Goal: Use online tool/utility: Utilize a website feature to perform a specific function

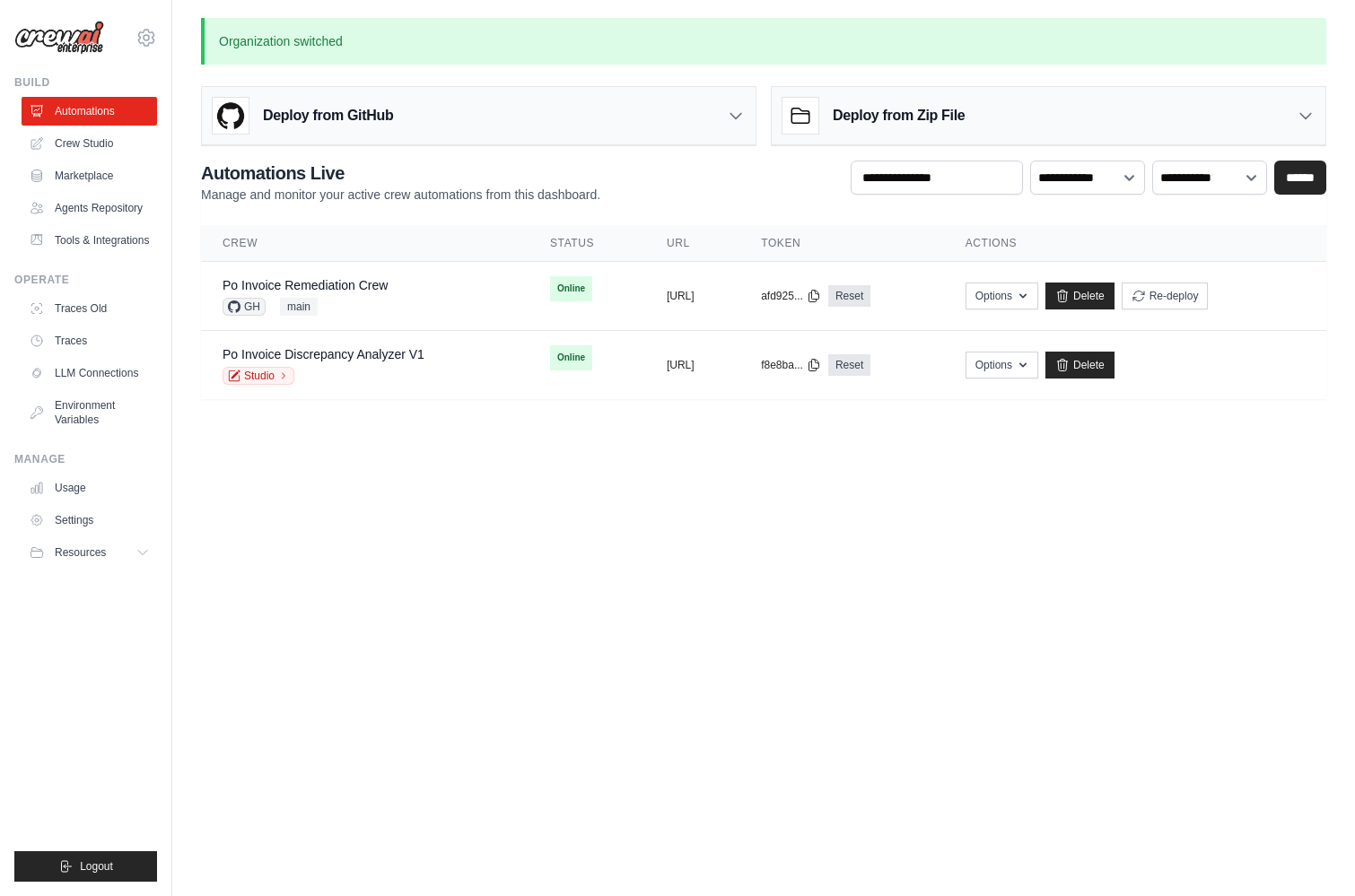
click at [164, 45] on div "[PERSON_NAME][EMAIL_ADDRESS][PERSON_NAME][DOMAIN_NAME] CrewAI Demo Account [PER…" at bounding box center [86, 448] width 173 height 896
click at [134, 28] on div "[PERSON_NAME][EMAIL_ADDRESS][PERSON_NAME][DOMAIN_NAME] CrewAI Demo Account [PER…" at bounding box center [86, 29] width 143 height 57
click at [143, 37] on icon at bounding box center [145, 37] width 5 height 5
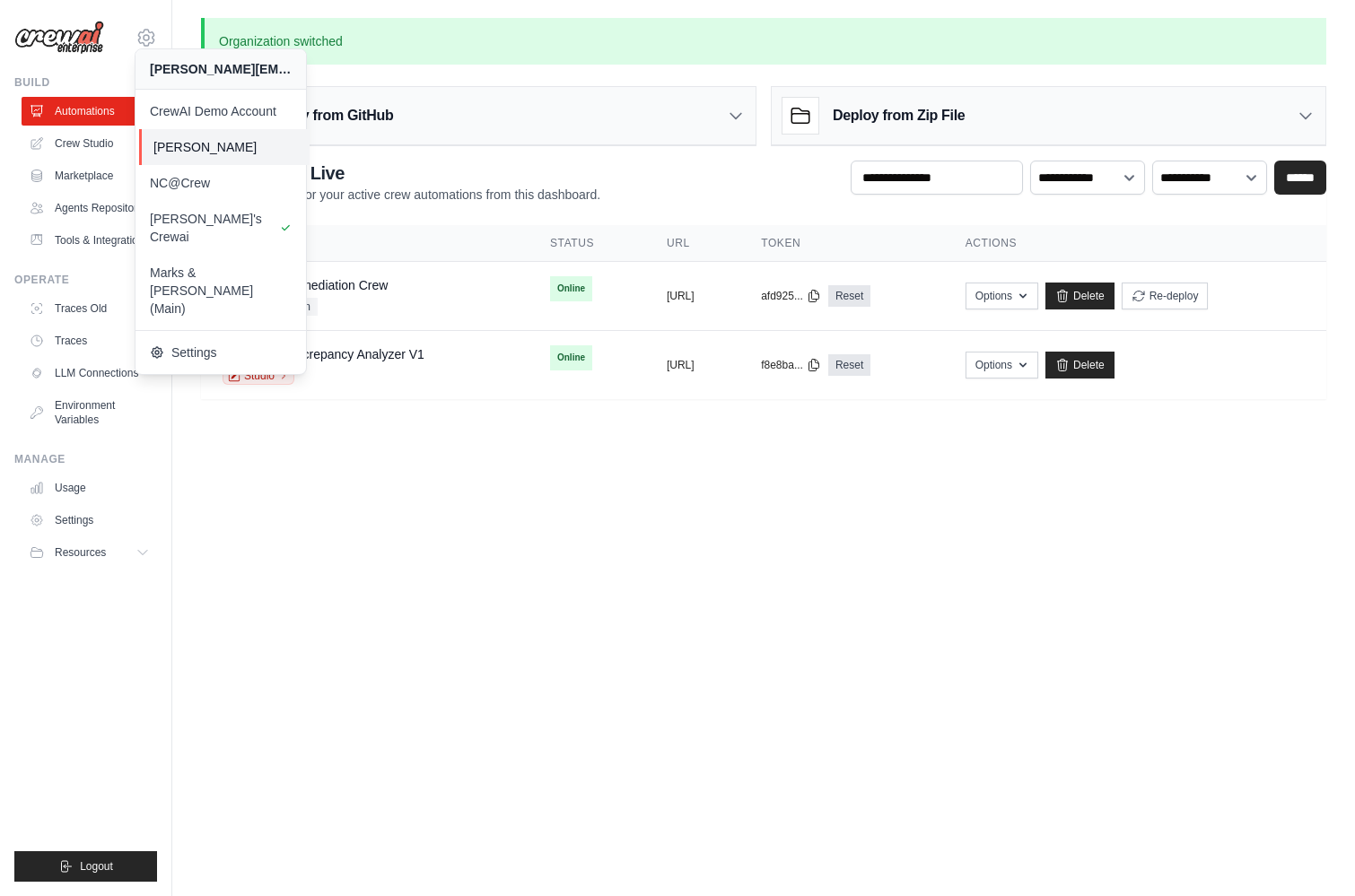
click at [207, 143] on span "[PERSON_NAME]" at bounding box center [224, 147] width 142 height 18
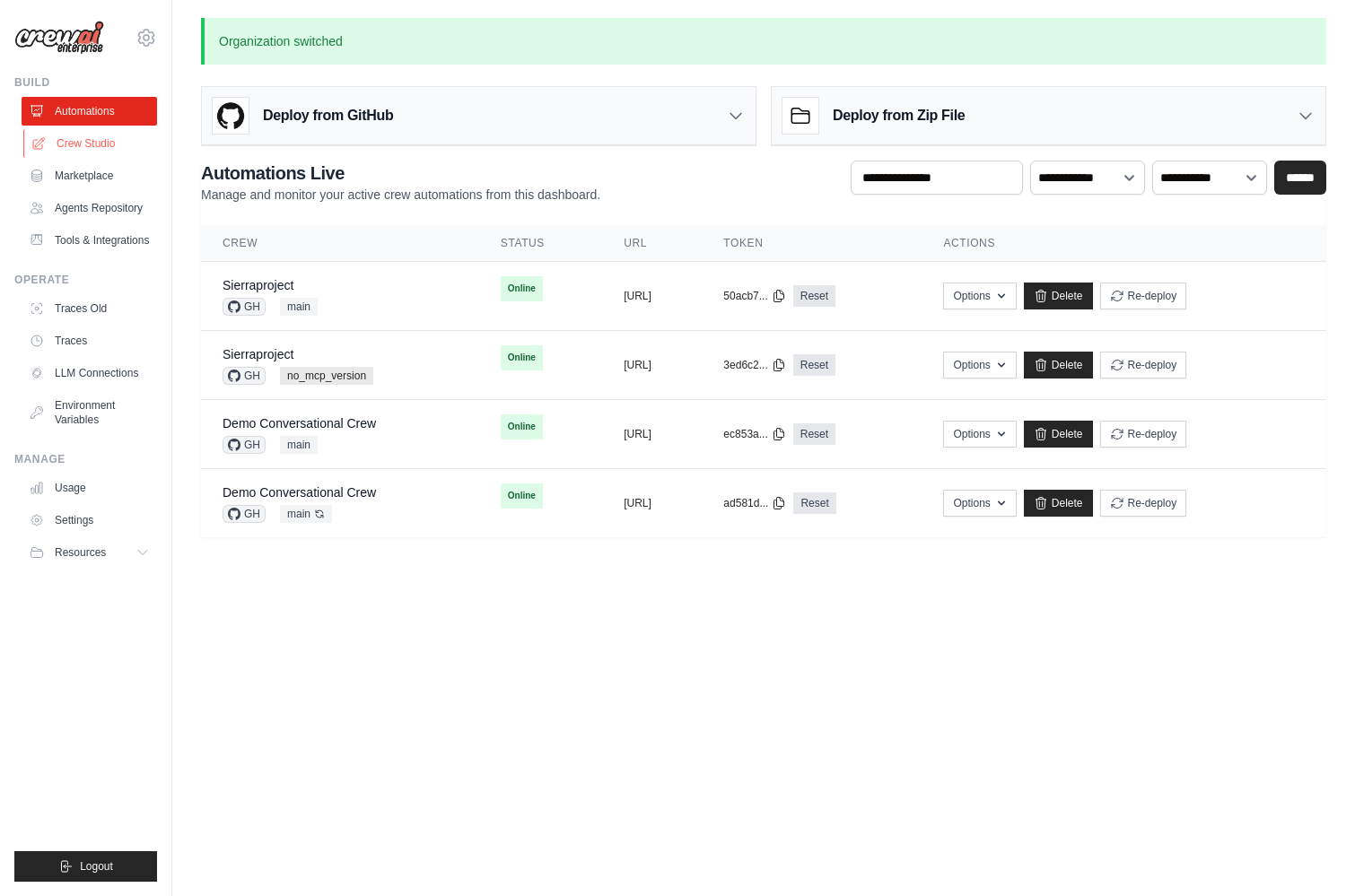
click at [85, 143] on link "Crew Studio" at bounding box center [91, 143] width 135 height 29
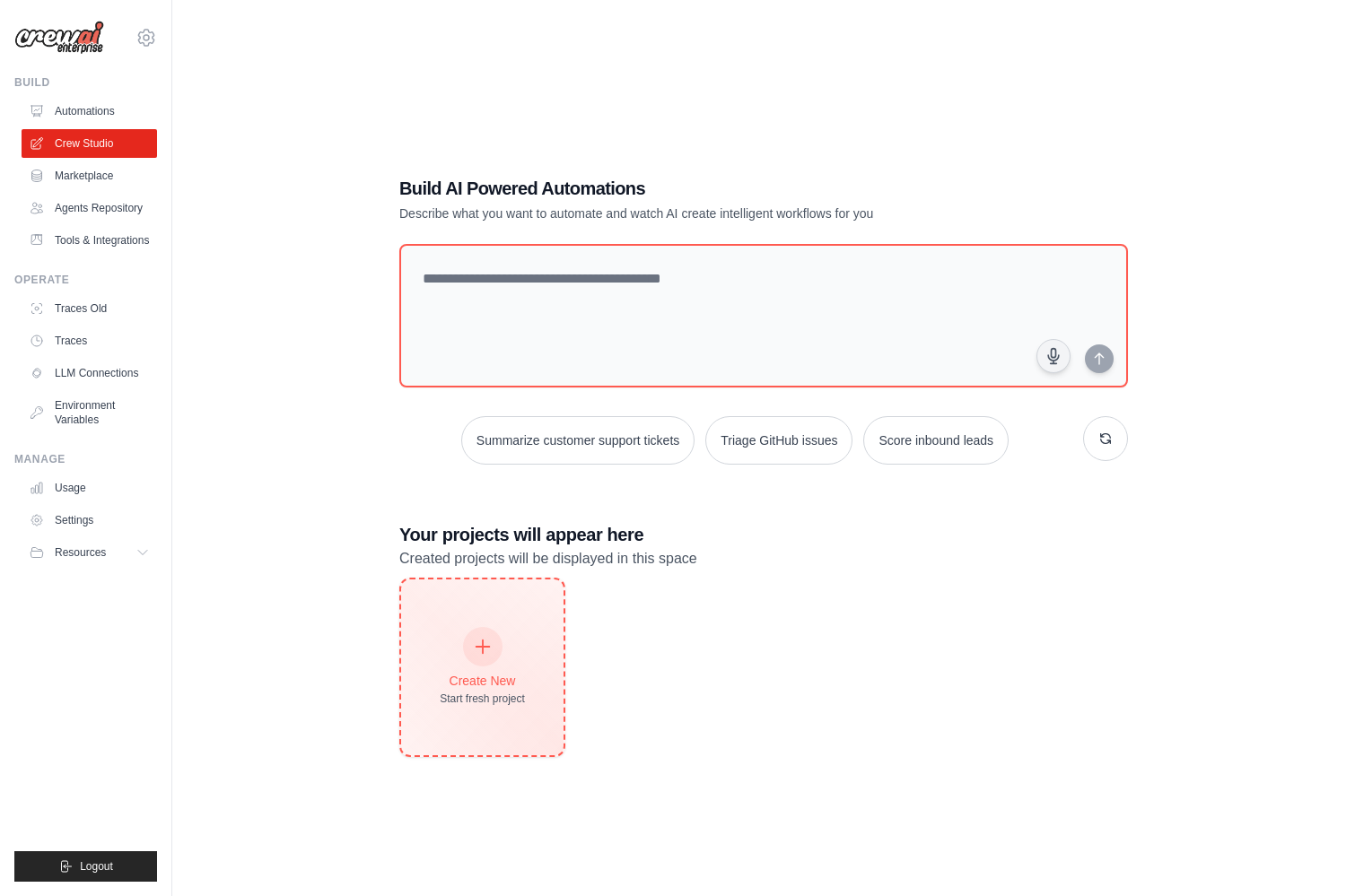
click at [475, 626] on div "Create New Start fresh project" at bounding box center [482, 667] width 163 height 176
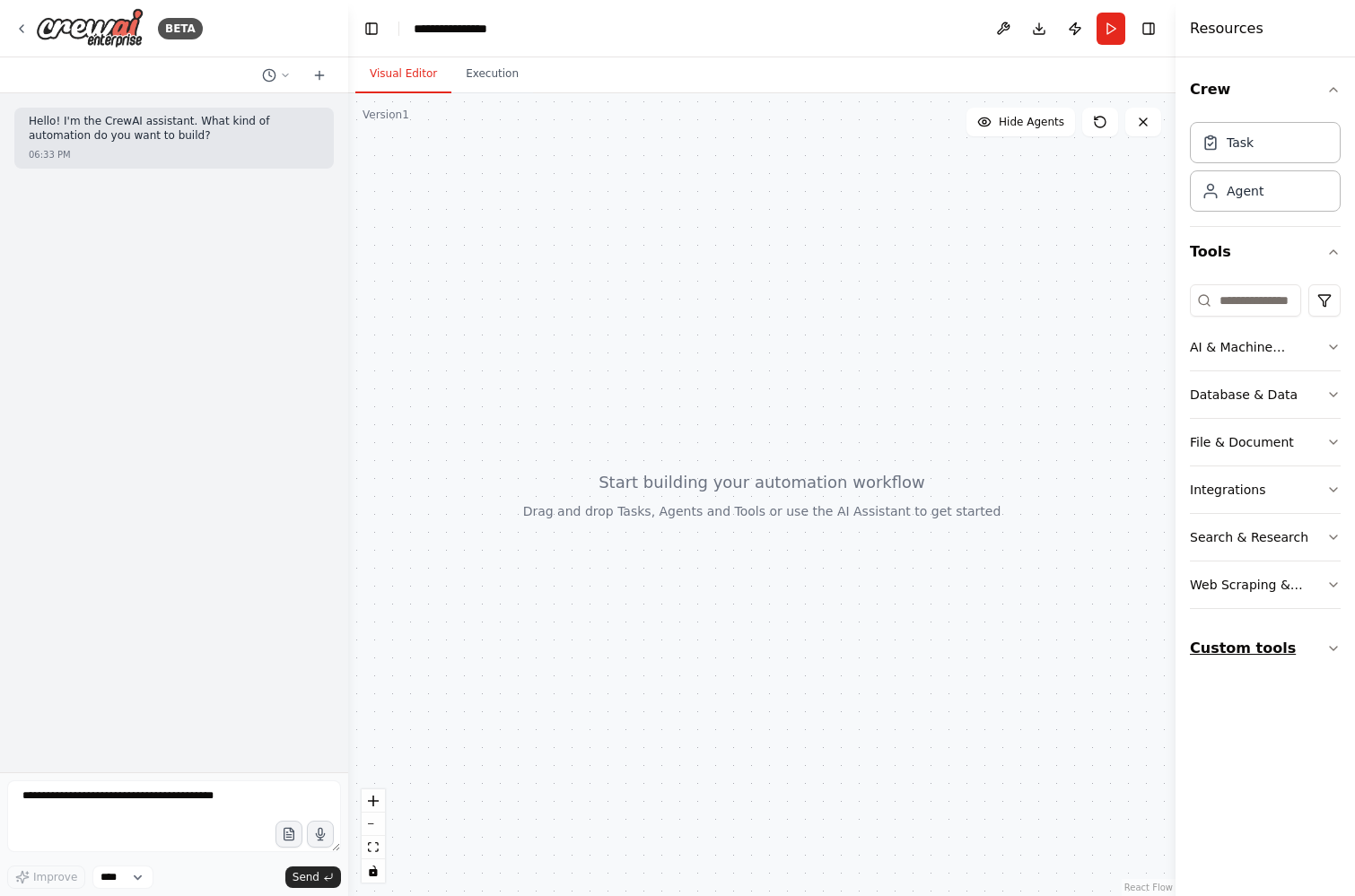
click at [1262, 656] on button "Custom tools" at bounding box center [1264, 648] width 151 height 50
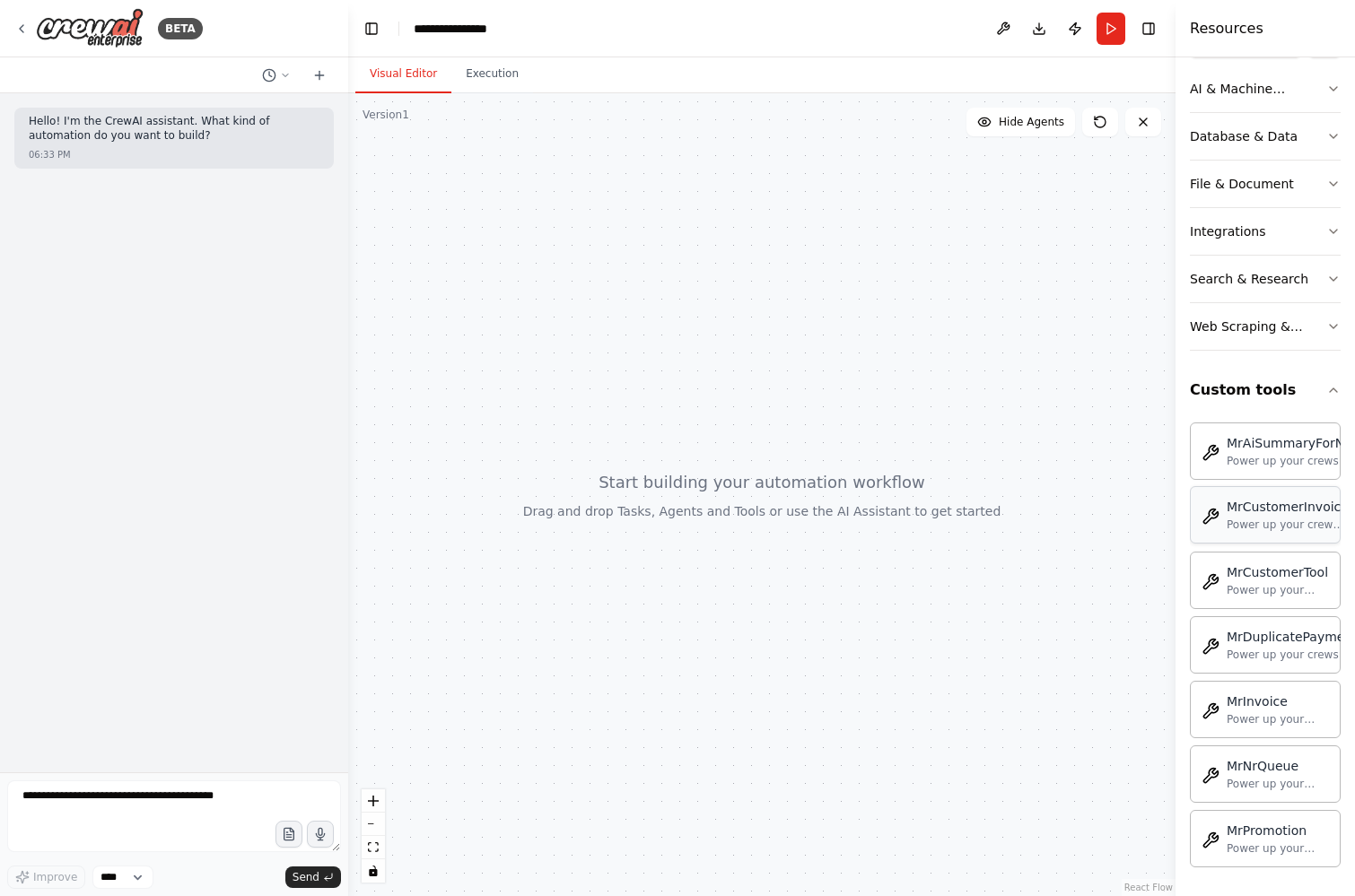
scroll to position [257, 0]
